Goal: Task Accomplishment & Management: Complete application form

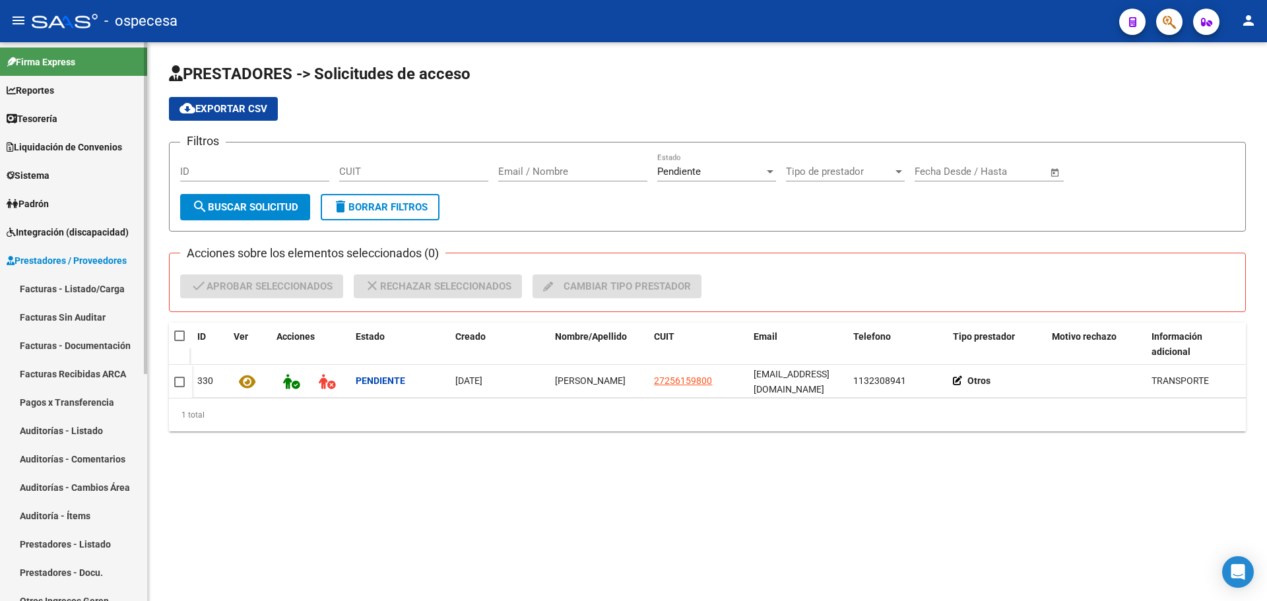
click at [90, 290] on link "Facturas - Listado/Carga" at bounding box center [73, 289] width 147 height 28
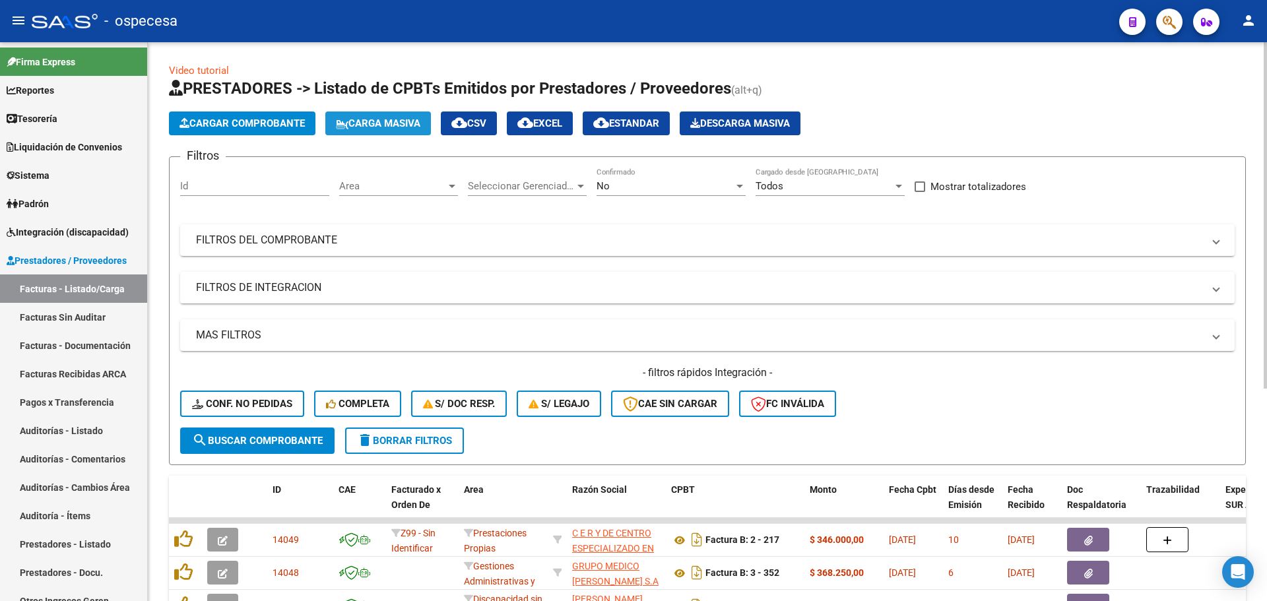
click at [369, 119] on span "Carga Masiva" at bounding box center [378, 123] width 84 height 12
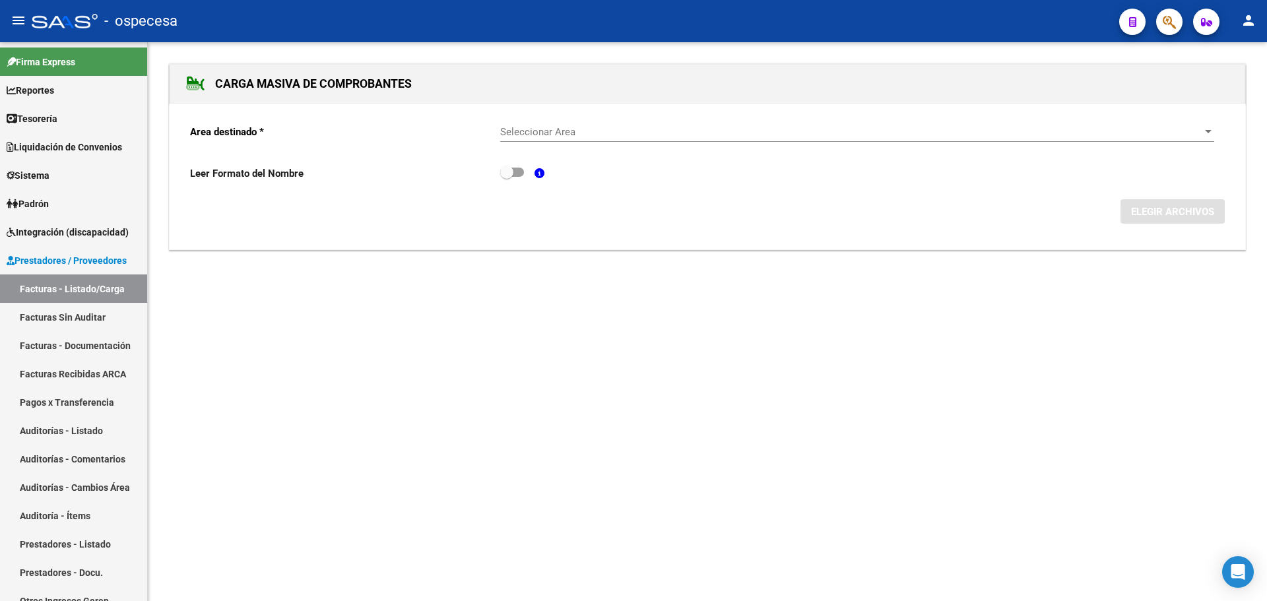
click at [560, 126] on span "Seleccionar Area" at bounding box center [851, 132] width 702 height 12
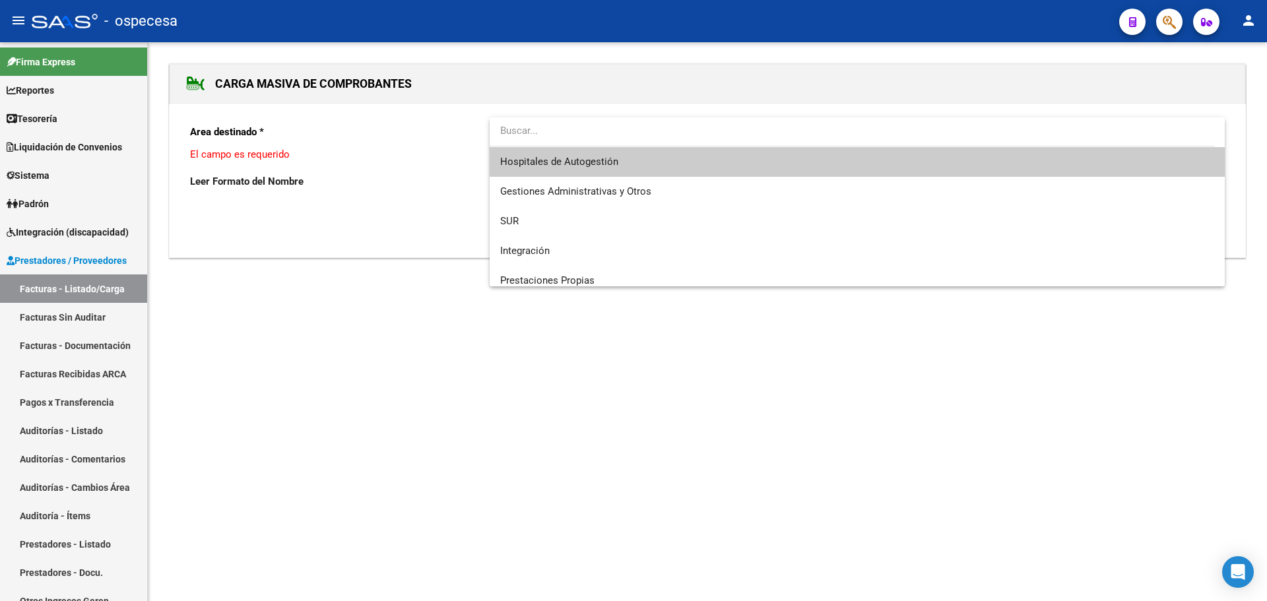
click at [582, 154] on span "Hospitales de Autogestión" at bounding box center [857, 162] width 714 height 30
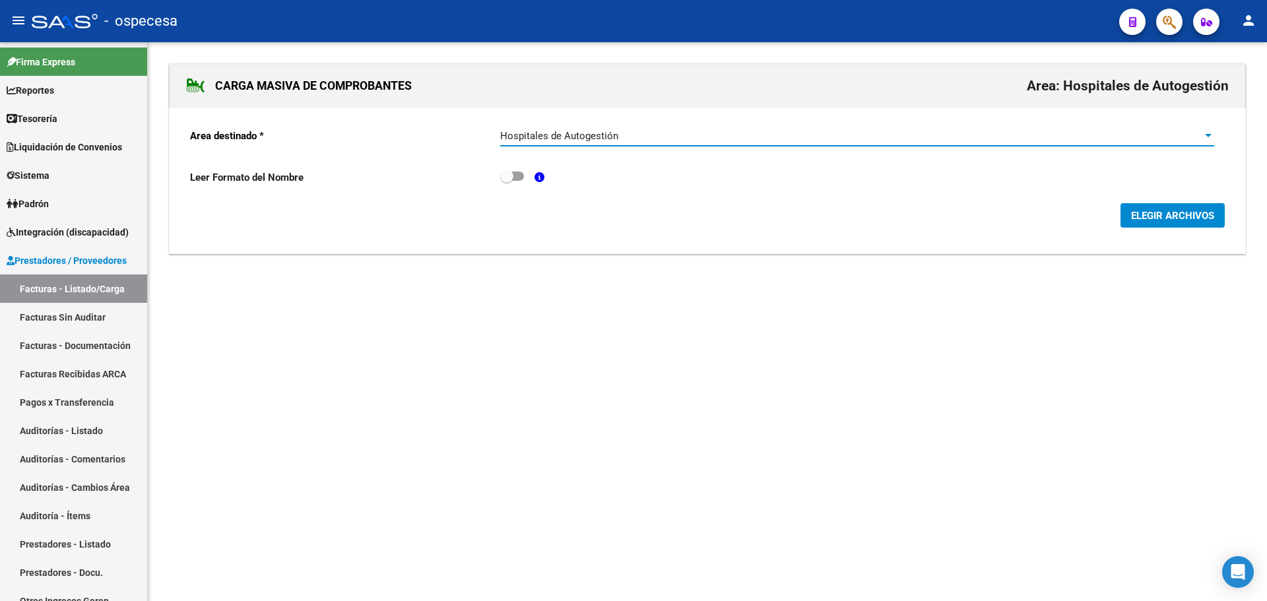
click at [1183, 209] on span "ELEGIR ARCHIVOS" at bounding box center [1172, 215] width 83 height 12
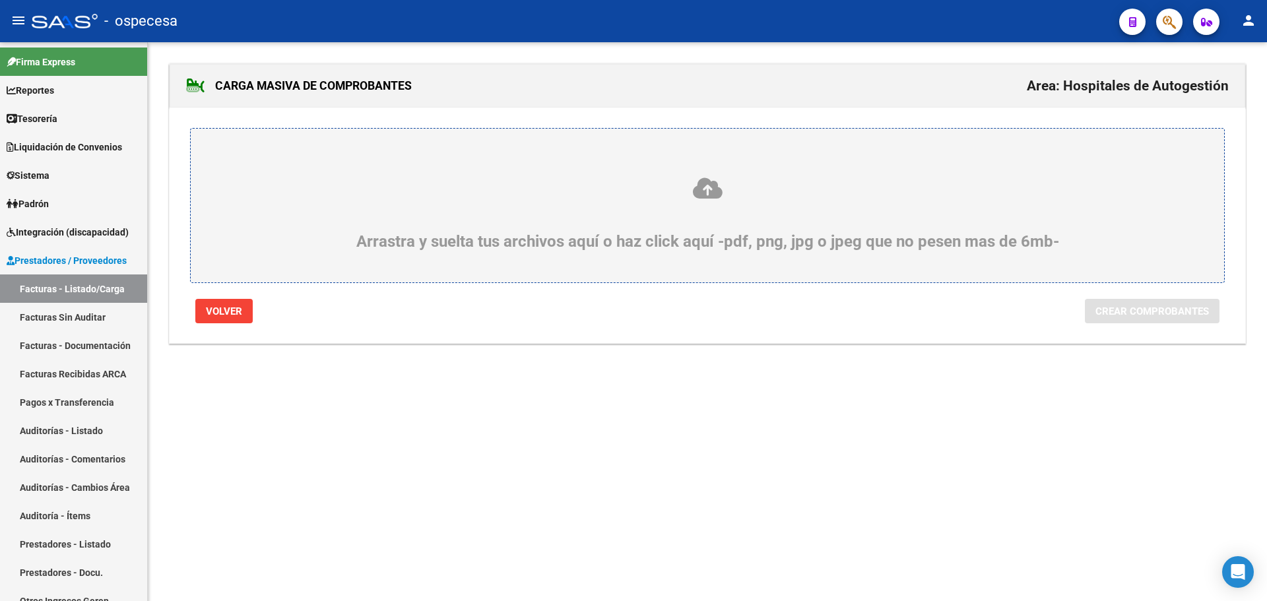
click at [631, 221] on div "Arrastra y suelta tus archivos aquí o haz click aquí -pdf, png, jpg o jpeg que …" at bounding box center [707, 213] width 970 height 75
click at [0, 0] on input "Arrastra y suelta tus archivos aquí o haz click aquí -pdf, png, jpg o jpeg que …" at bounding box center [0, 0] width 0 height 0
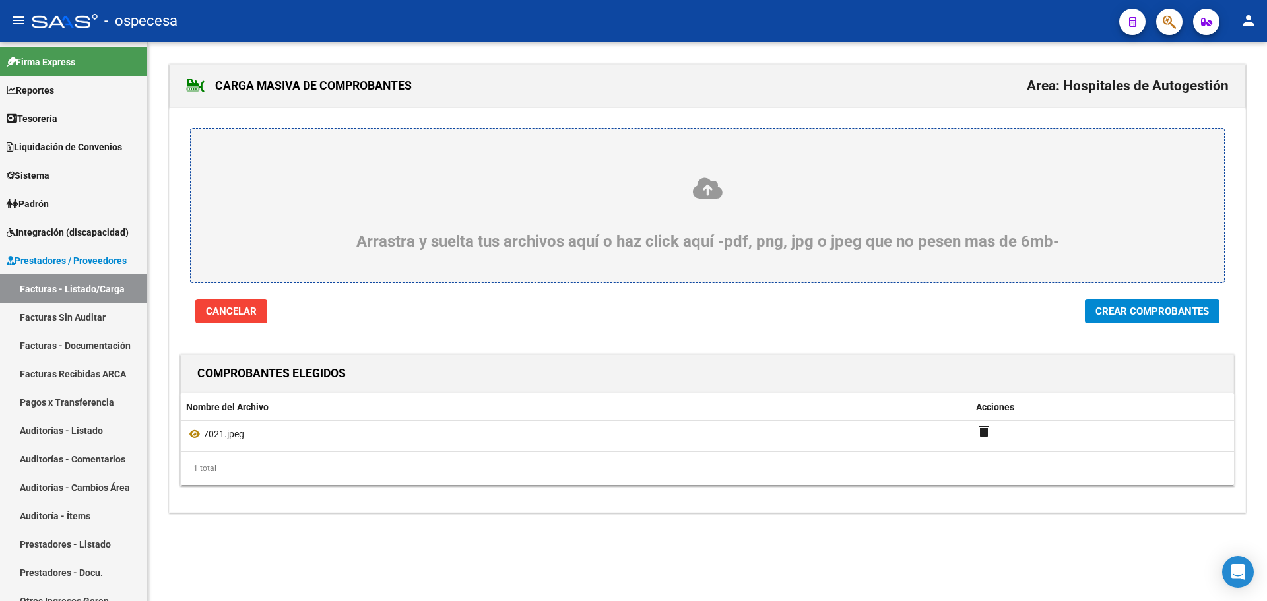
click at [1124, 314] on span "Crear Comprobantes" at bounding box center [1153, 312] width 114 height 12
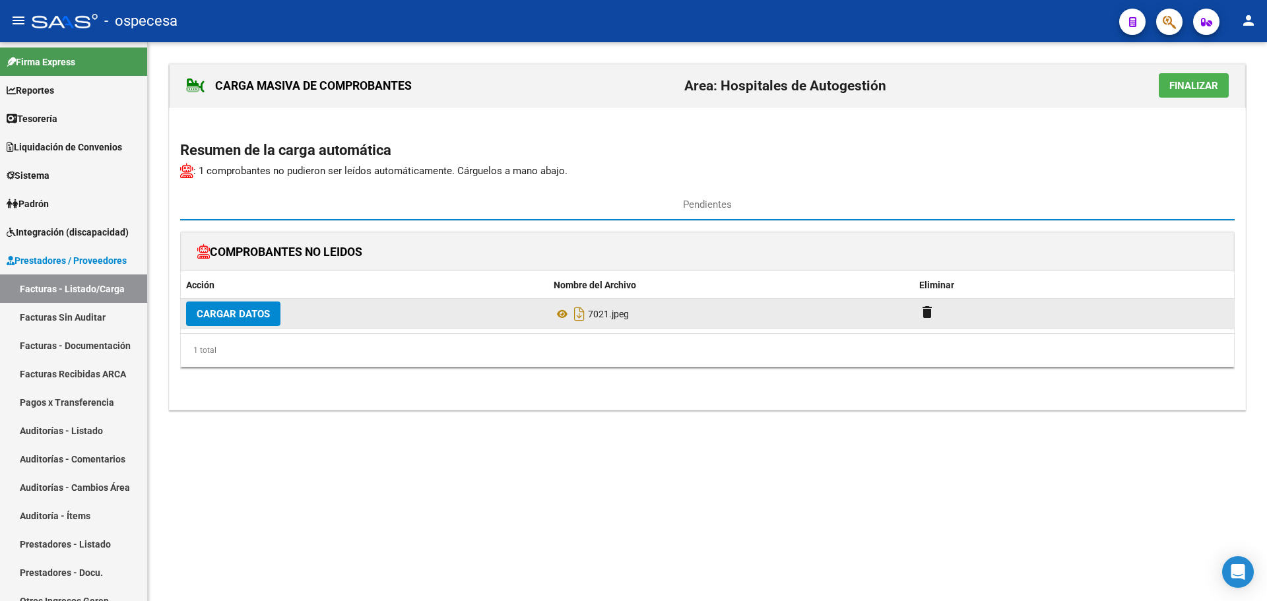
click at [242, 319] on span "Cargar Datos" at bounding box center [233, 314] width 73 height 12
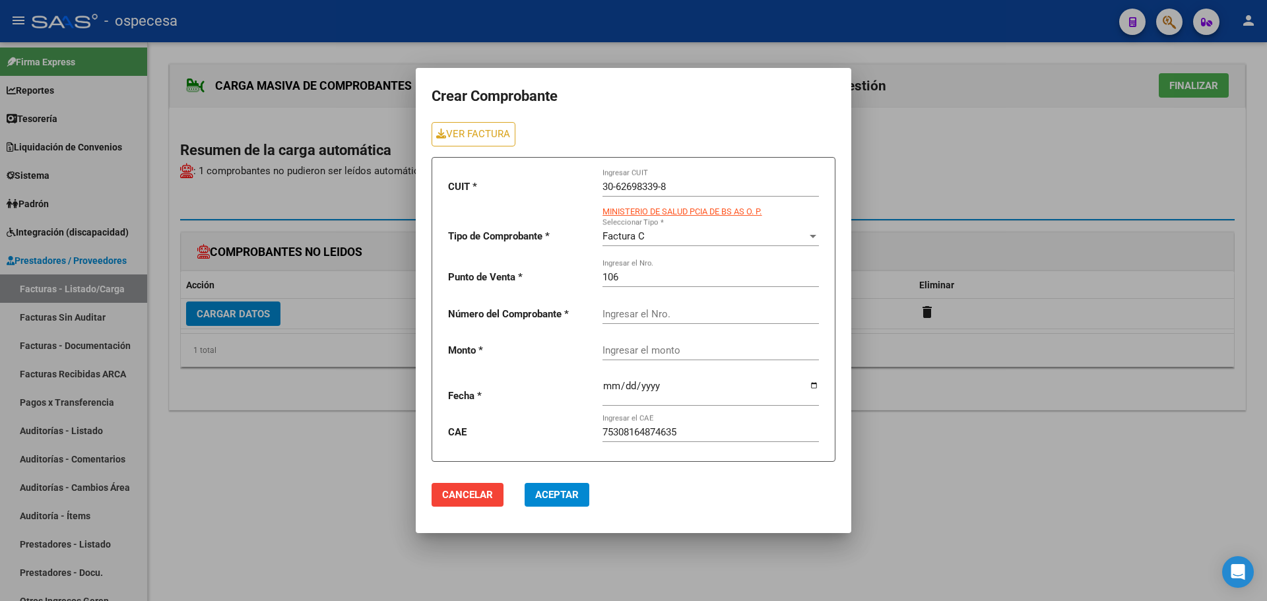
click at [640, 316] on input "Ingresar el Nro." at bounding box center [711, 314] width 217 height 12
type input "7021"
click at [611, 349] on input "Ingresar el monto" at bounding box center [711, 351] width 217 height 12
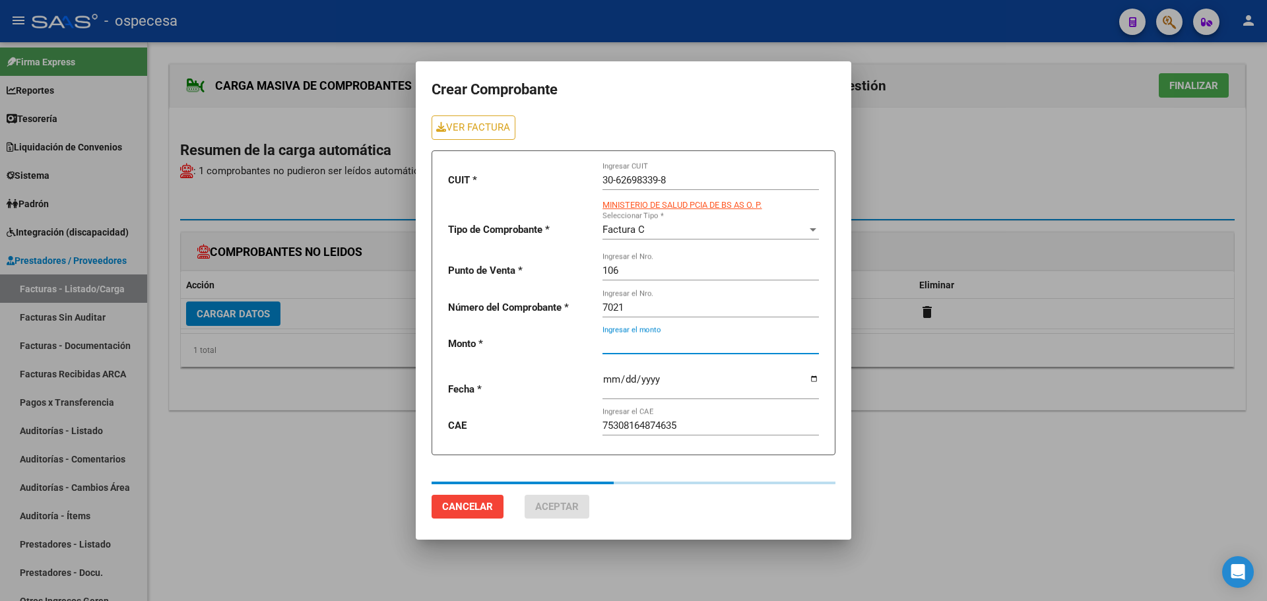
type input "42297"
type input "[DATE]"
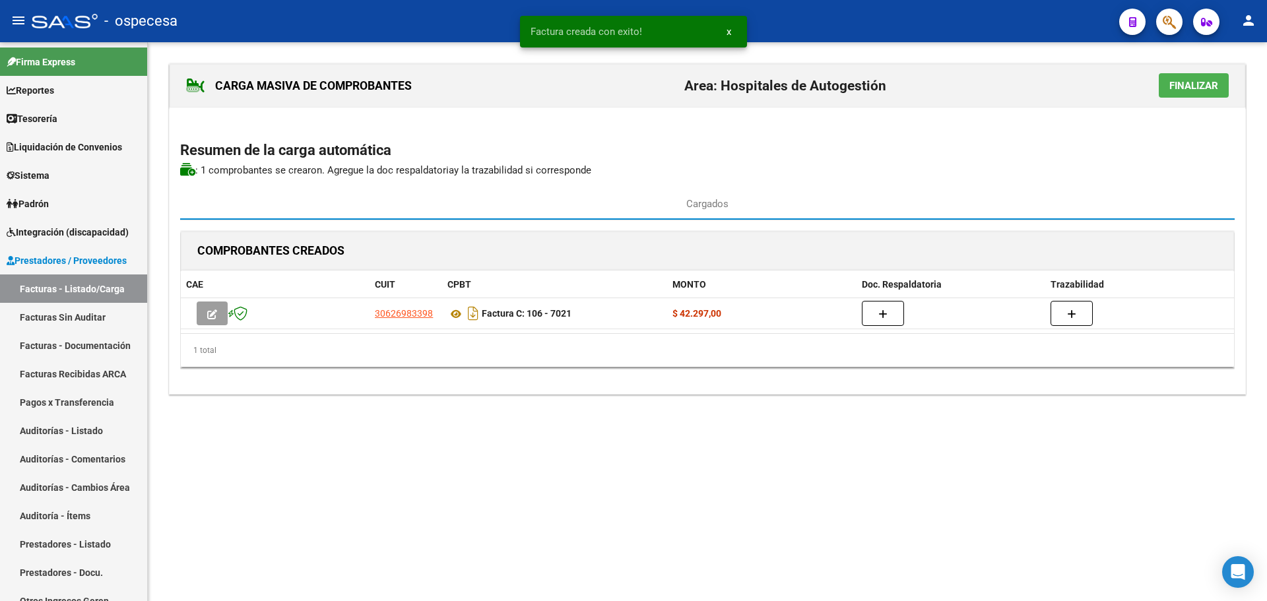
click at [1205, 88] on span "Finalizar" at bounding box center [1194, 86] width 49 height 12
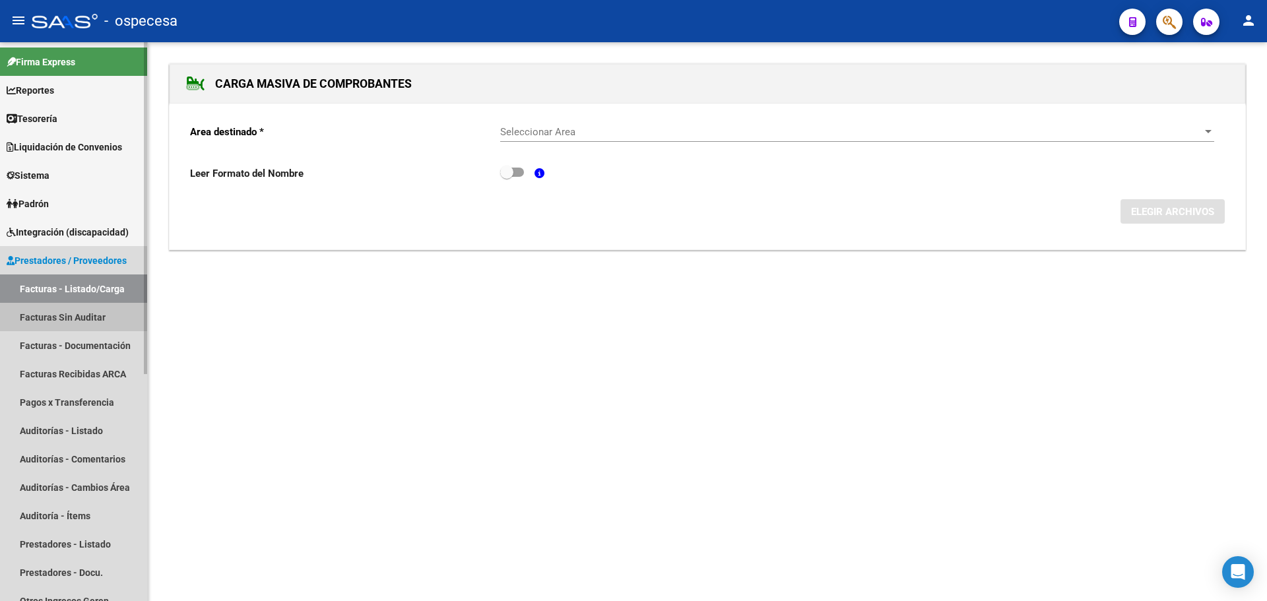
click at [96, 323] on link "Facturas Sin Auditar" at bounding box center [73, 317] width 147 height 28
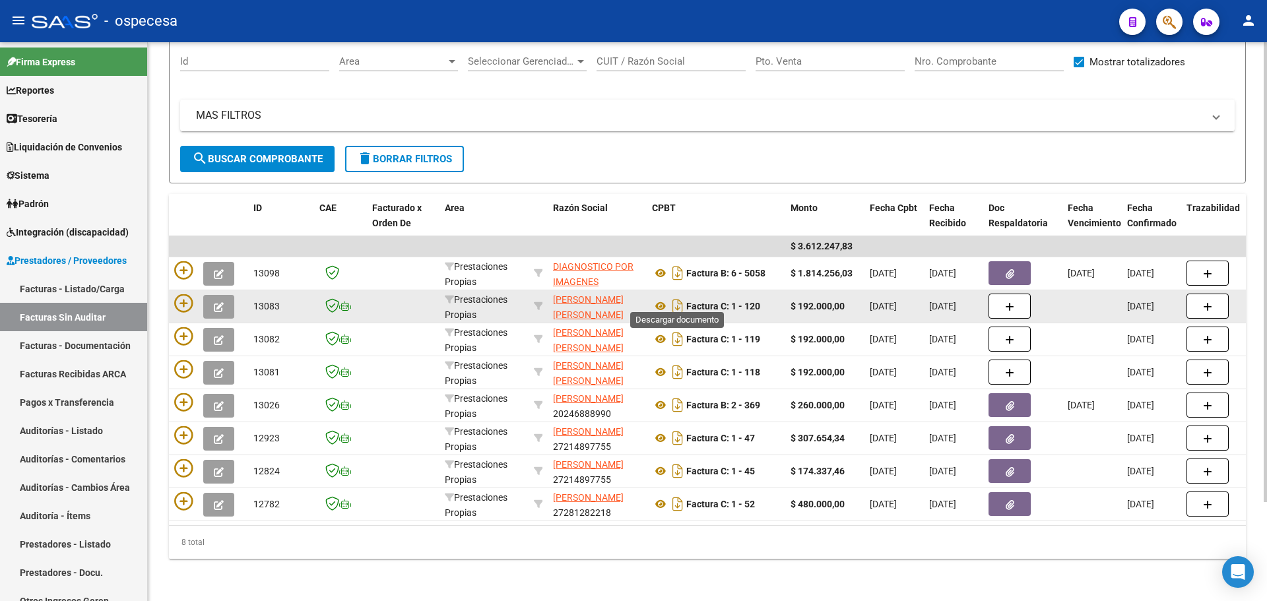
scroll to position [120, 0]
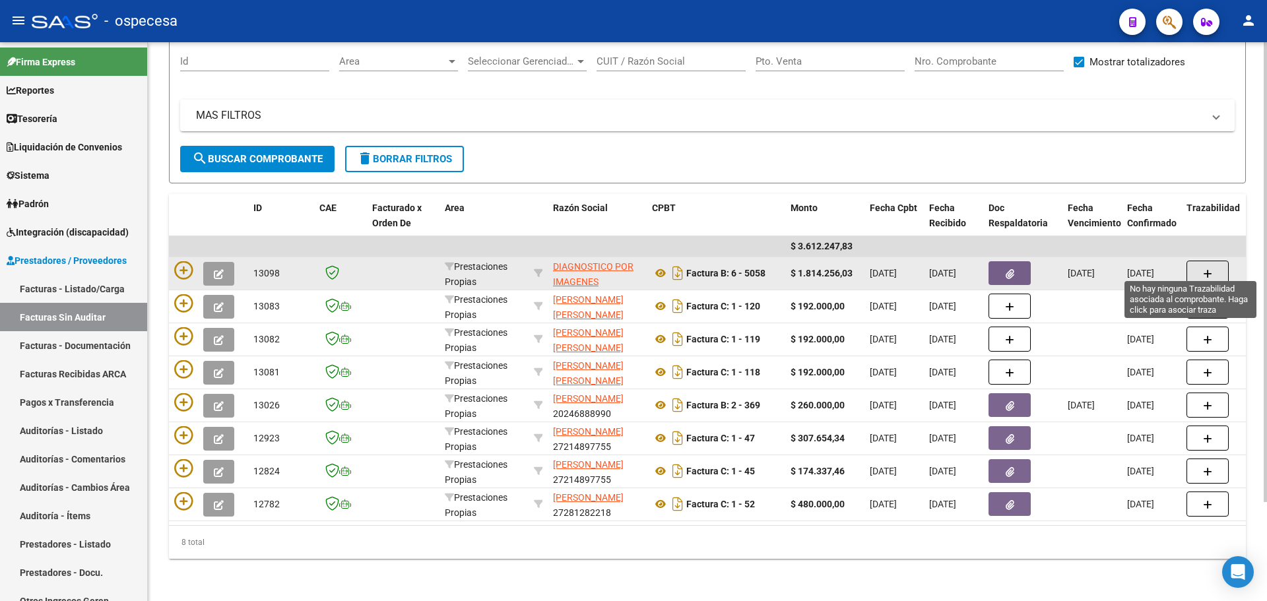
click at [1213, 264] on button "button" at bounding box center [1208, 273] width 42 height 25
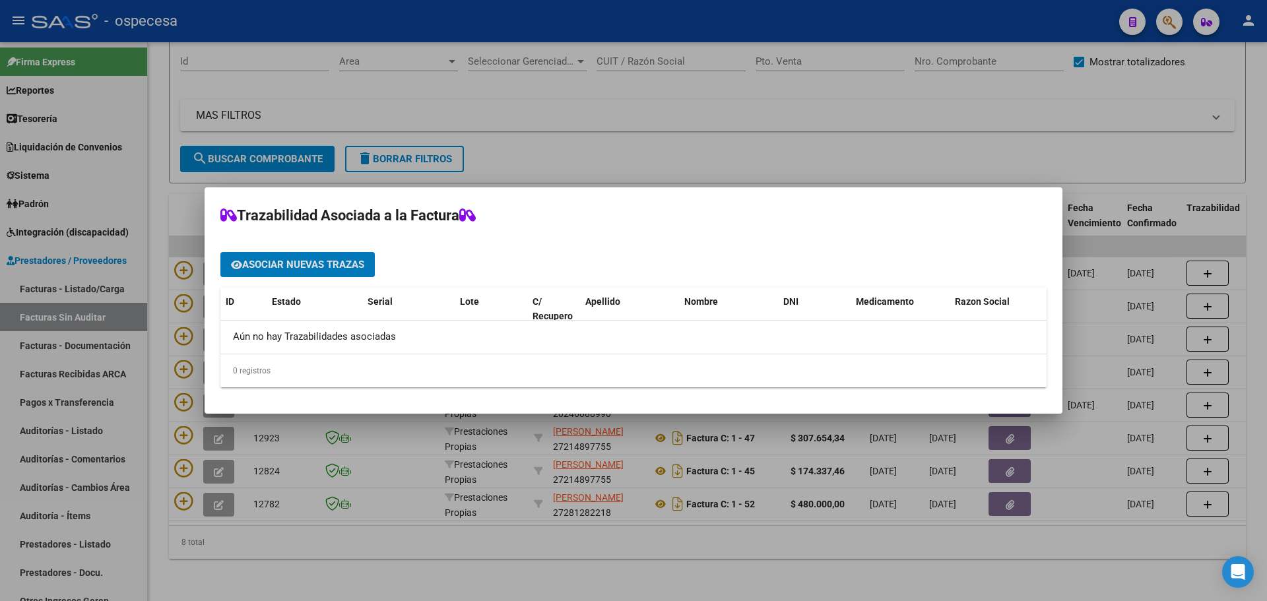
click at [774, 164] on div at bounding box center [633, 300] width 1267 height 601
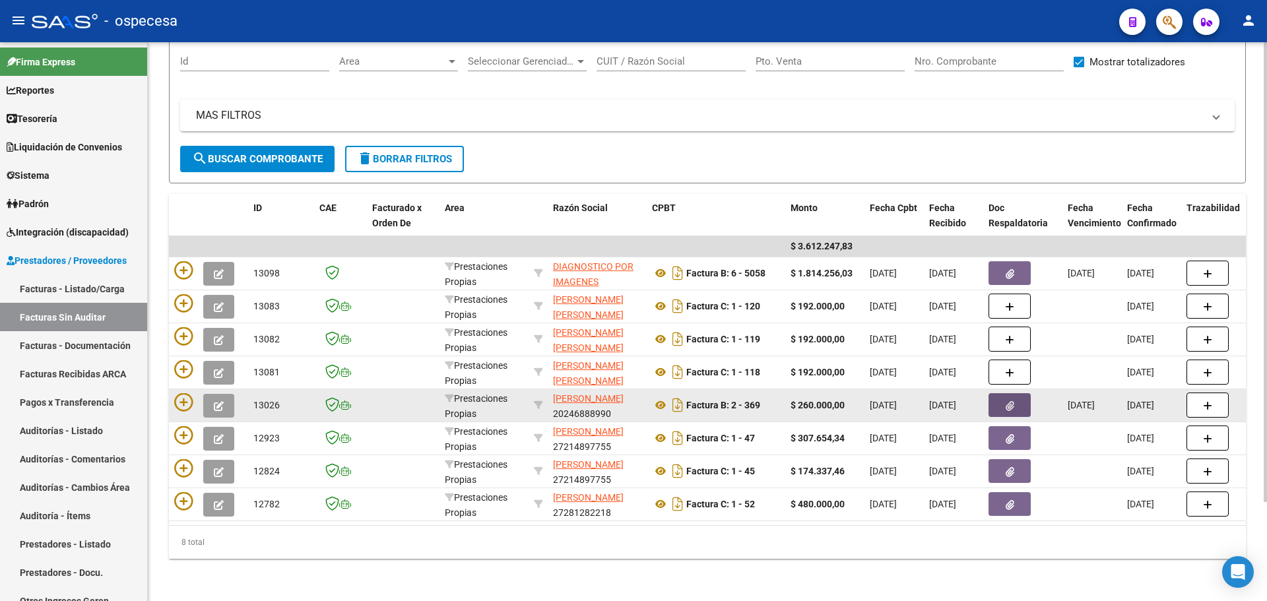
click at [1016, 395] on button "button" at bounding box center [1010, 405] width 42 height 24
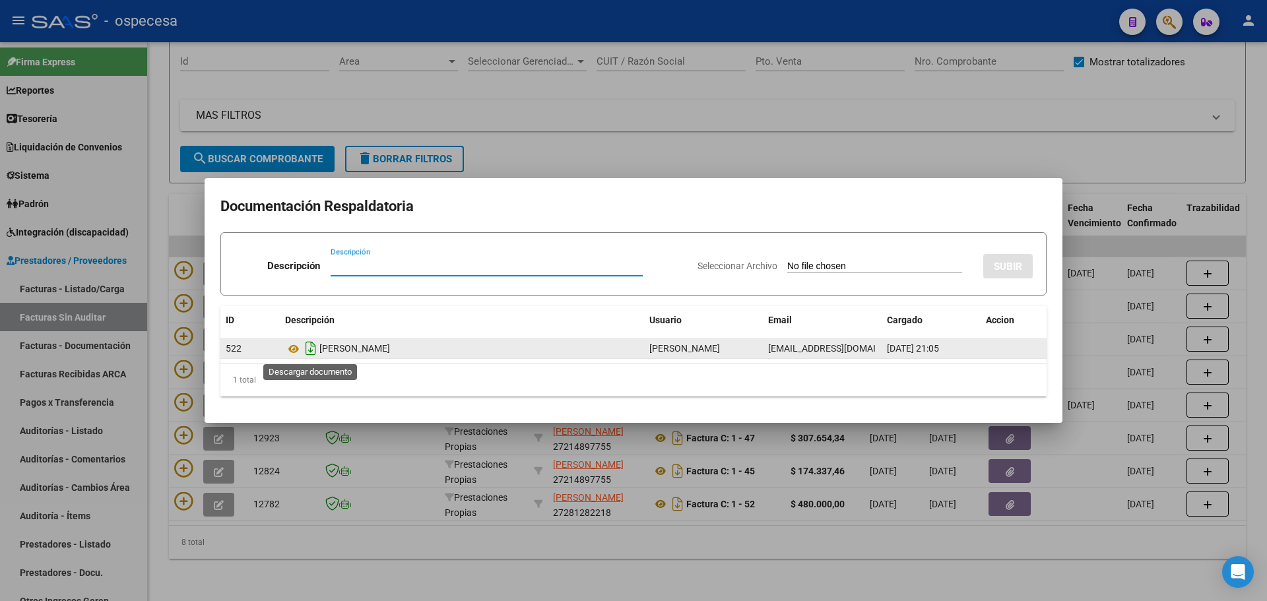
click at [310, 348] on icon "Descargar documento" at bounding box center [310, 348] width 17 height 21
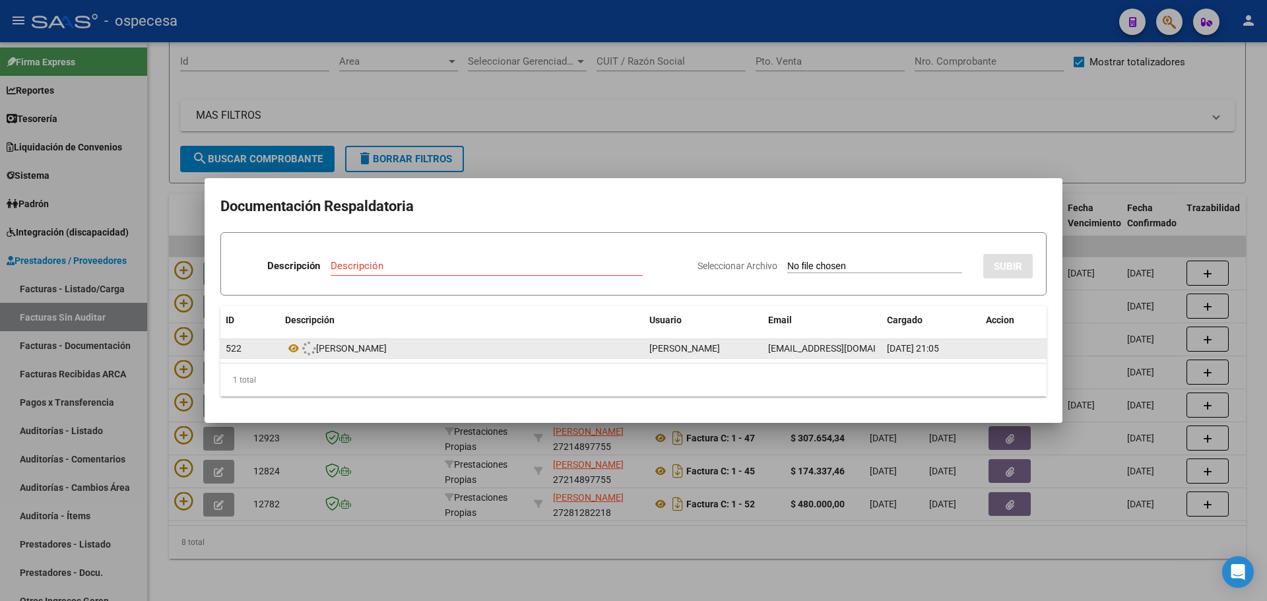
click at [310, 347] on icon at bounding box center [309, 348] width 14 height 15
click at [299, 348] on icon at bounding box center [293, 349] width 17 height 16
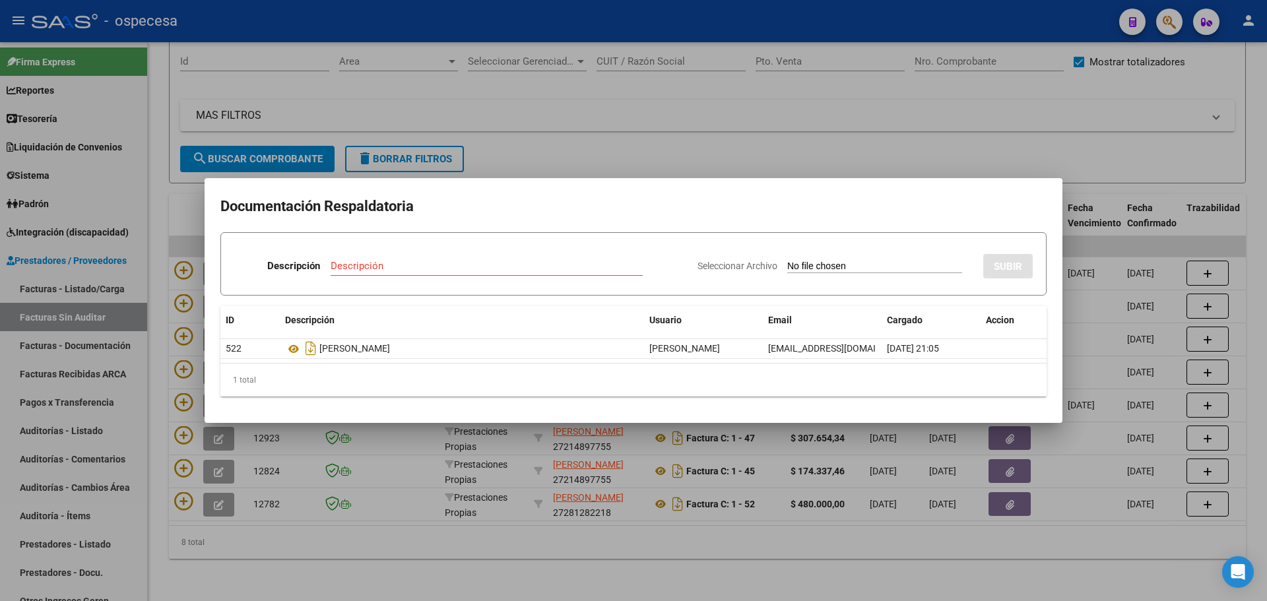
drag, startPoint x: 890, startPoint y: 127, endPoint x: 613, endPoint y: 215, distance: 291.4
click at [890, 127] on div at bounding box center [633, 300] width 1267 height 601
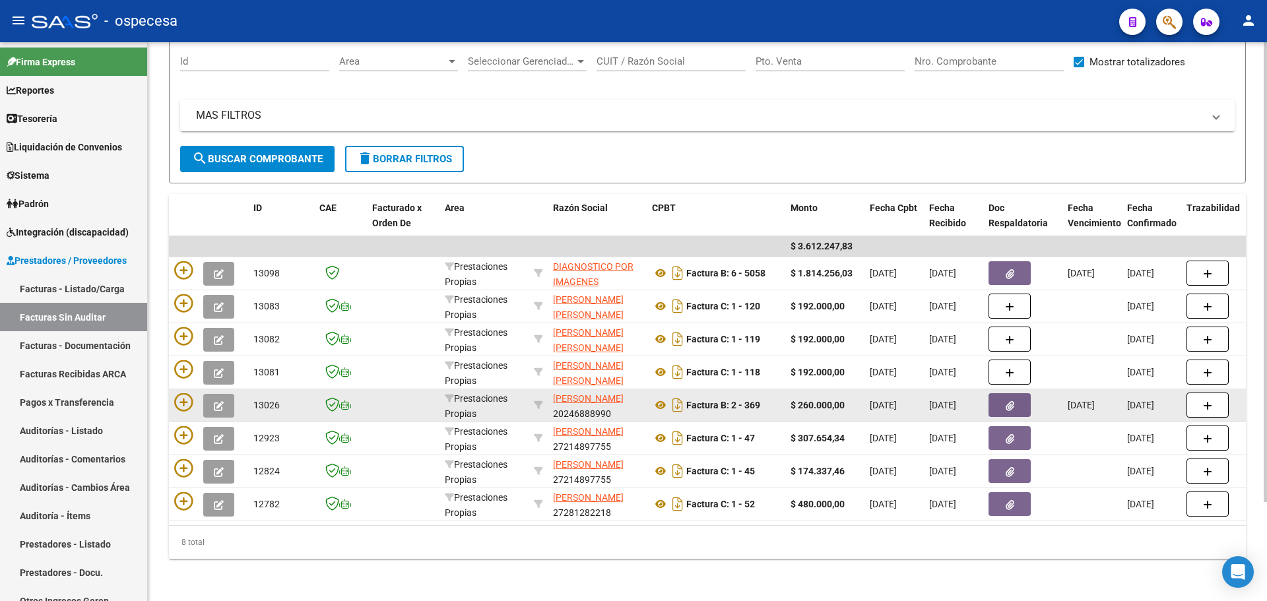
click at [1015, 393] on button "button" at bounding box center [1010, 405] width 42 height 24
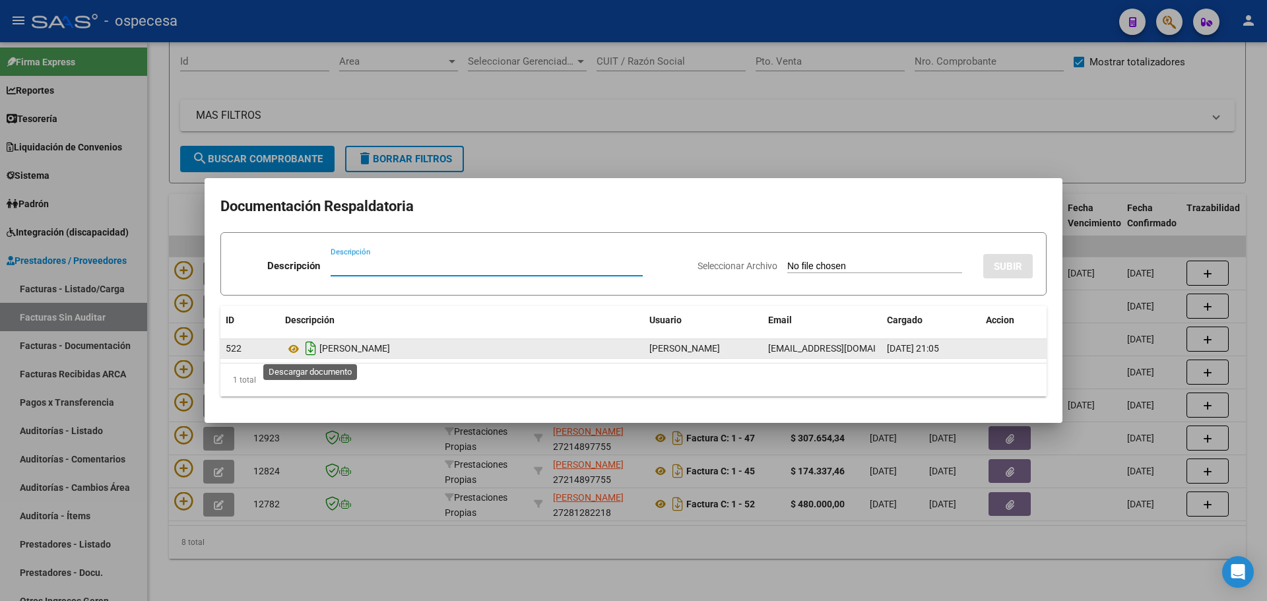
click at [309, 347] on icon "Descargar documento" at bounding box center [310, 348] width 17 height 21
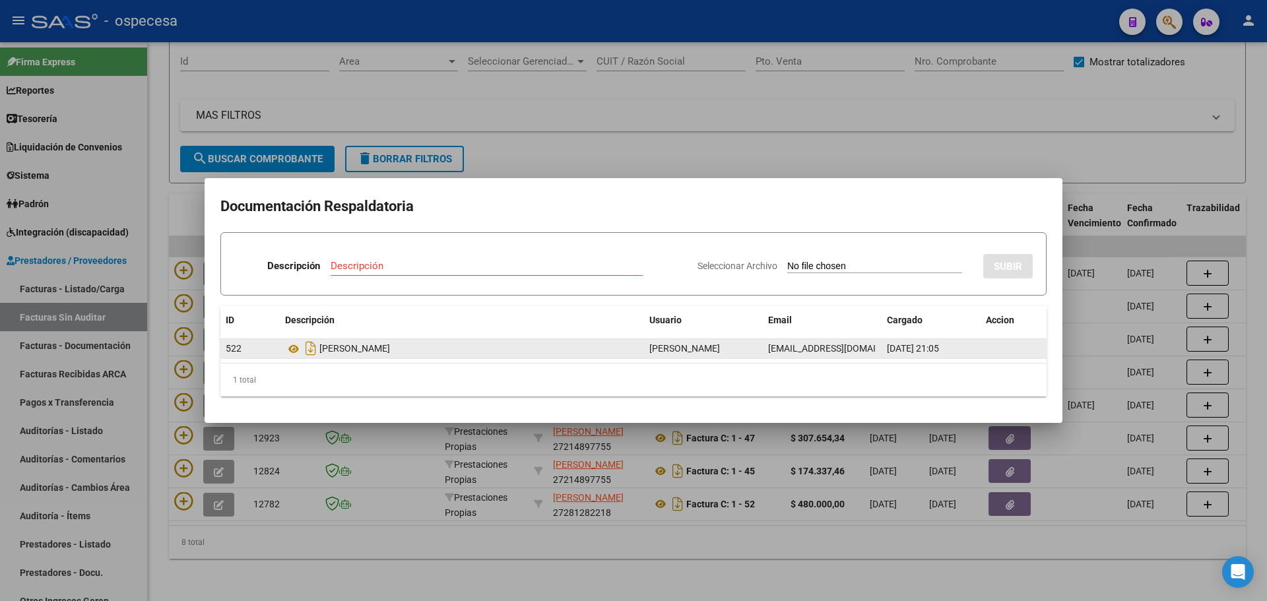
click at [995, 172] on div at bounding box center [633, 300] width 1267 height 601
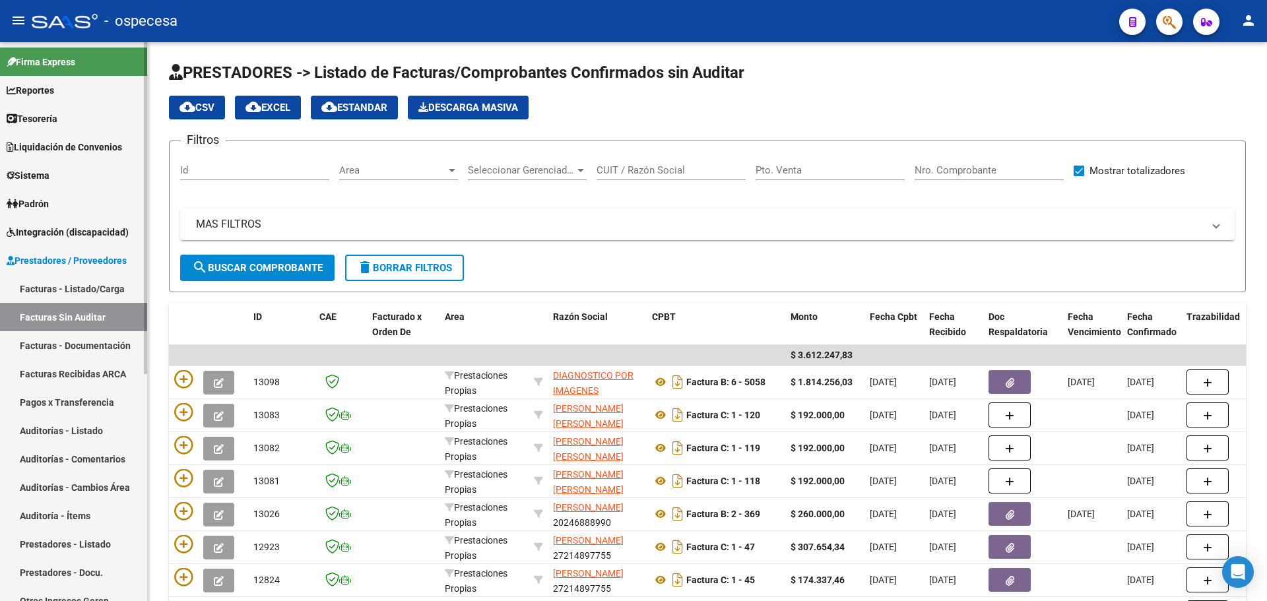
scroll to position [0, 0]
